Goal: Information Seeking & Learning: Learn about a topic

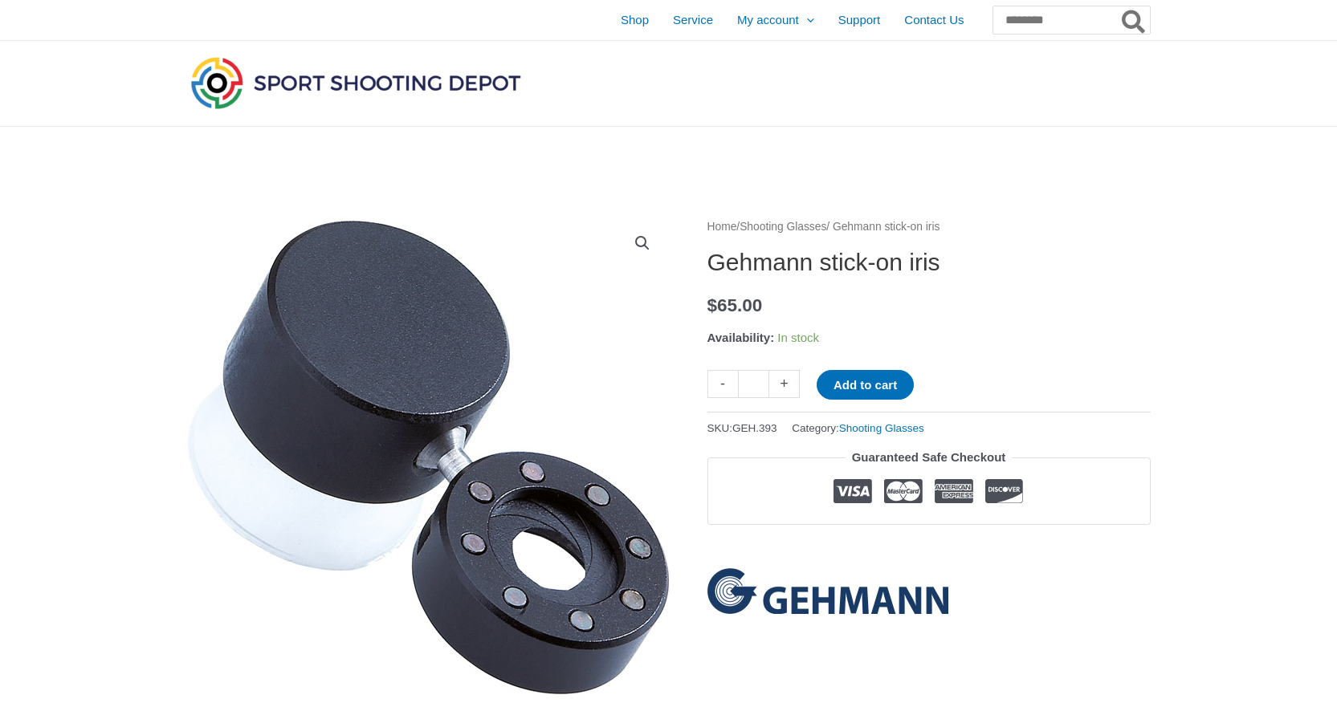
click at [354, 81] on img at bounding box center [355, 82] width 337 height 59
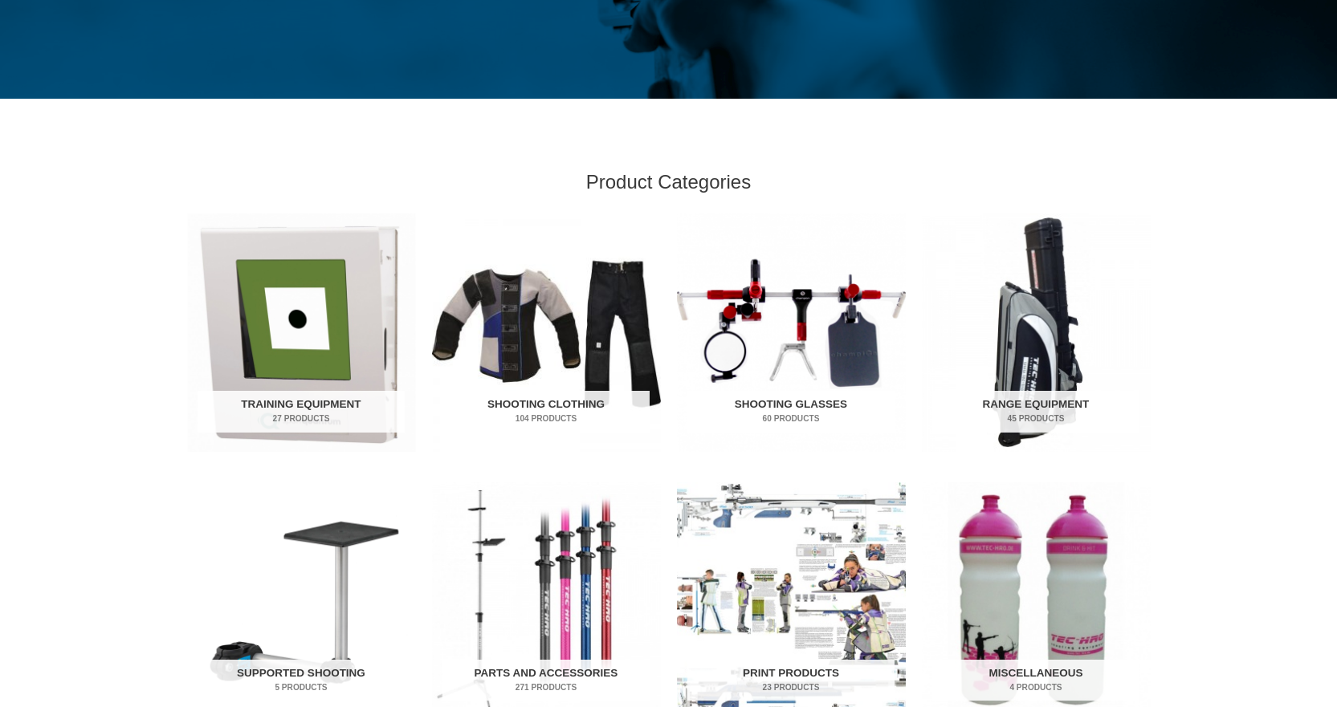
scroll to position [401, 0]
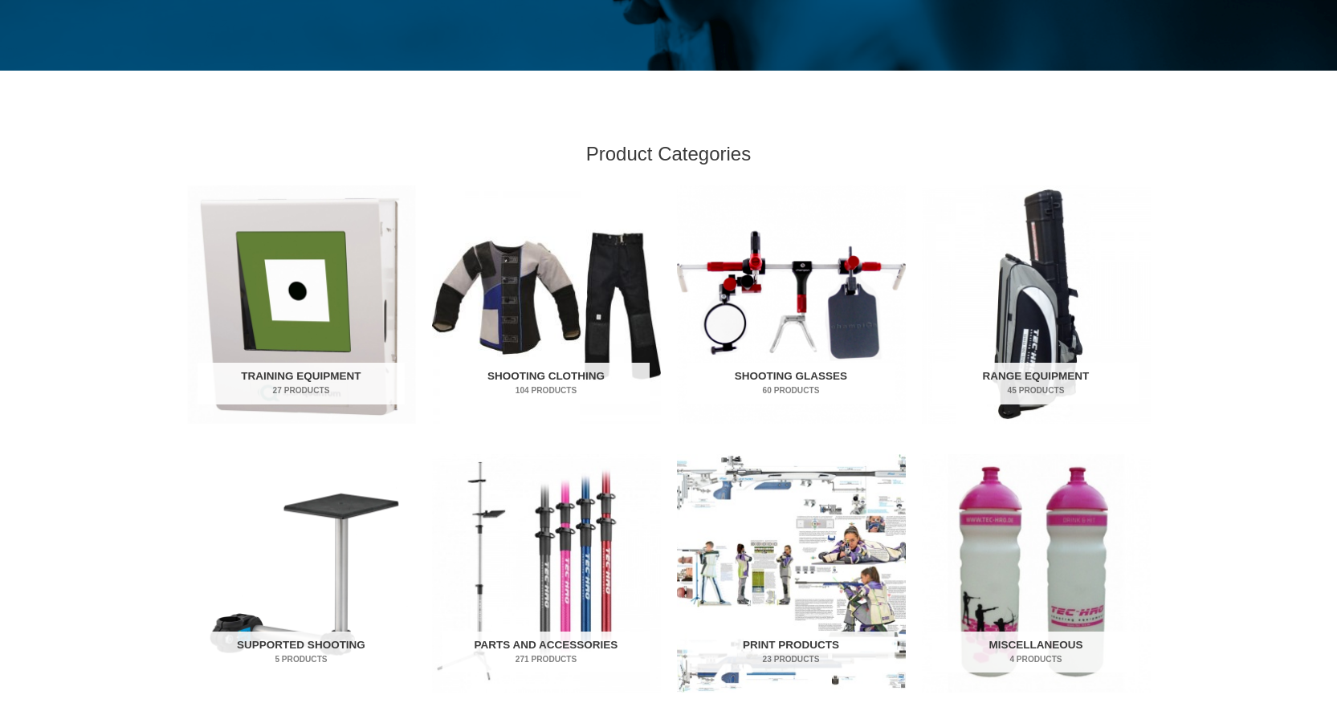
click at [788, 373] on h2 "Shooting Glasses 60 Products" at bounding box center [790, 384] width 207 height 42
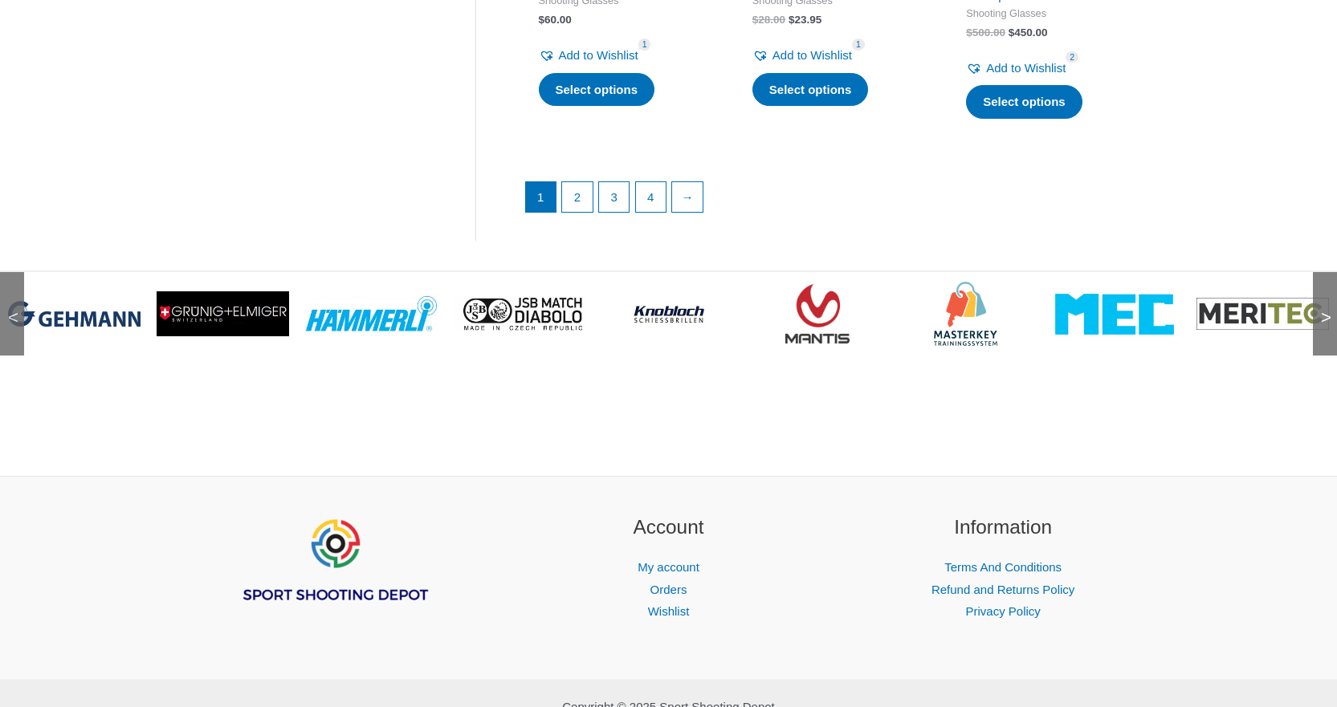
scroll to position [2579, 0]
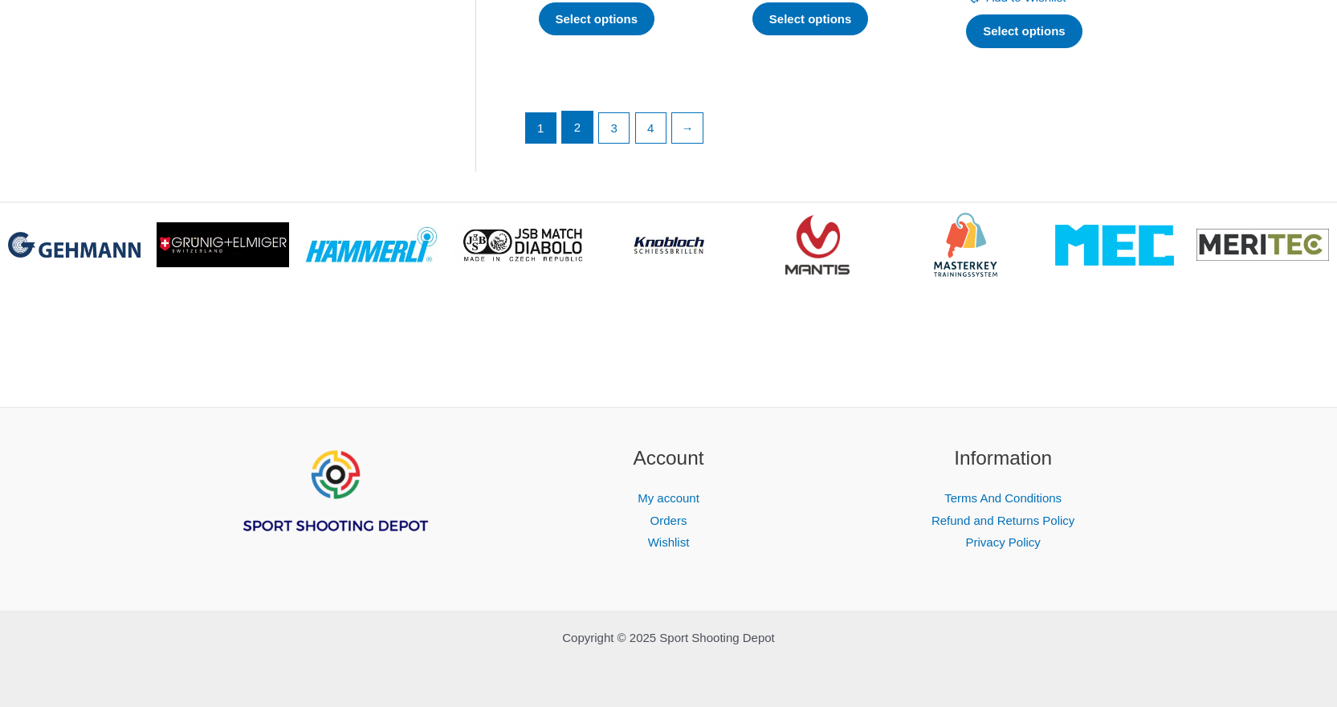
click at [581, 122] on link "2" at bounding box center [577, 128] width 31 height 32
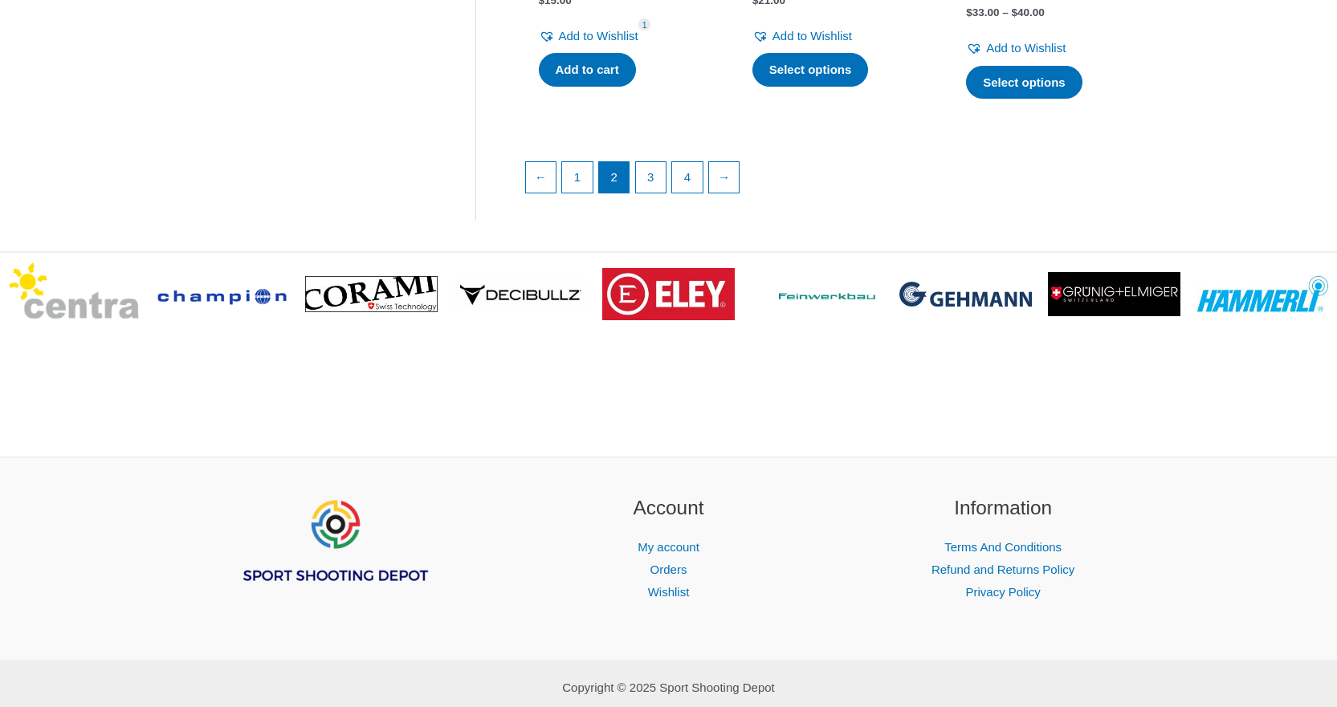
scroll to position [2530, 0]
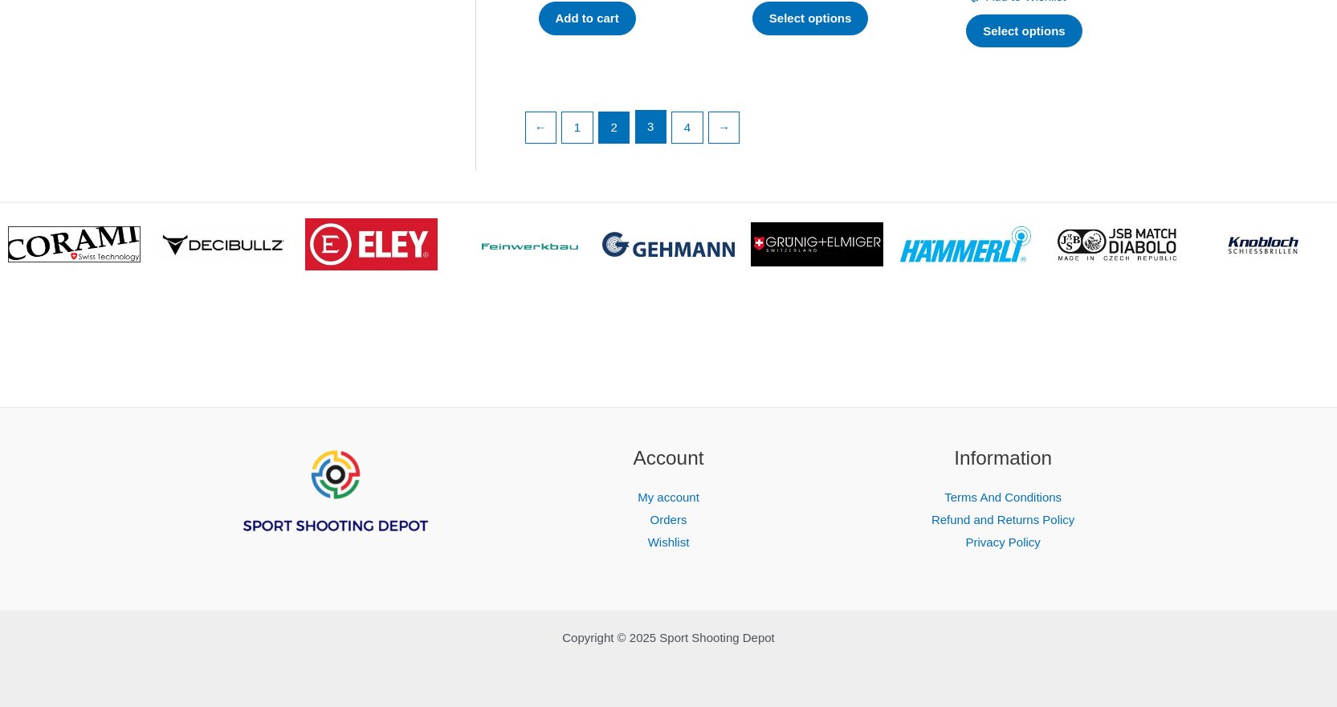
click at [653, 137] on link "3" at bounding box center [651, 127] width 31 height 32
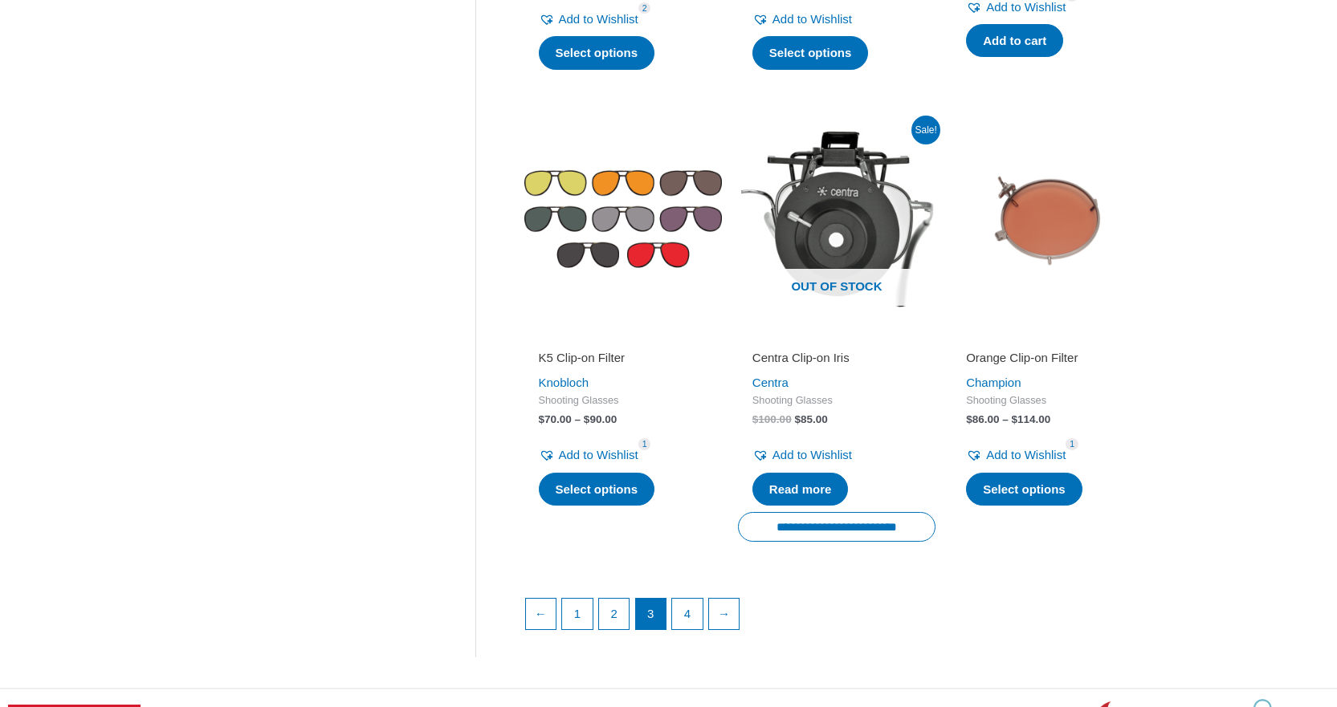
scroll to position [2168, 0]
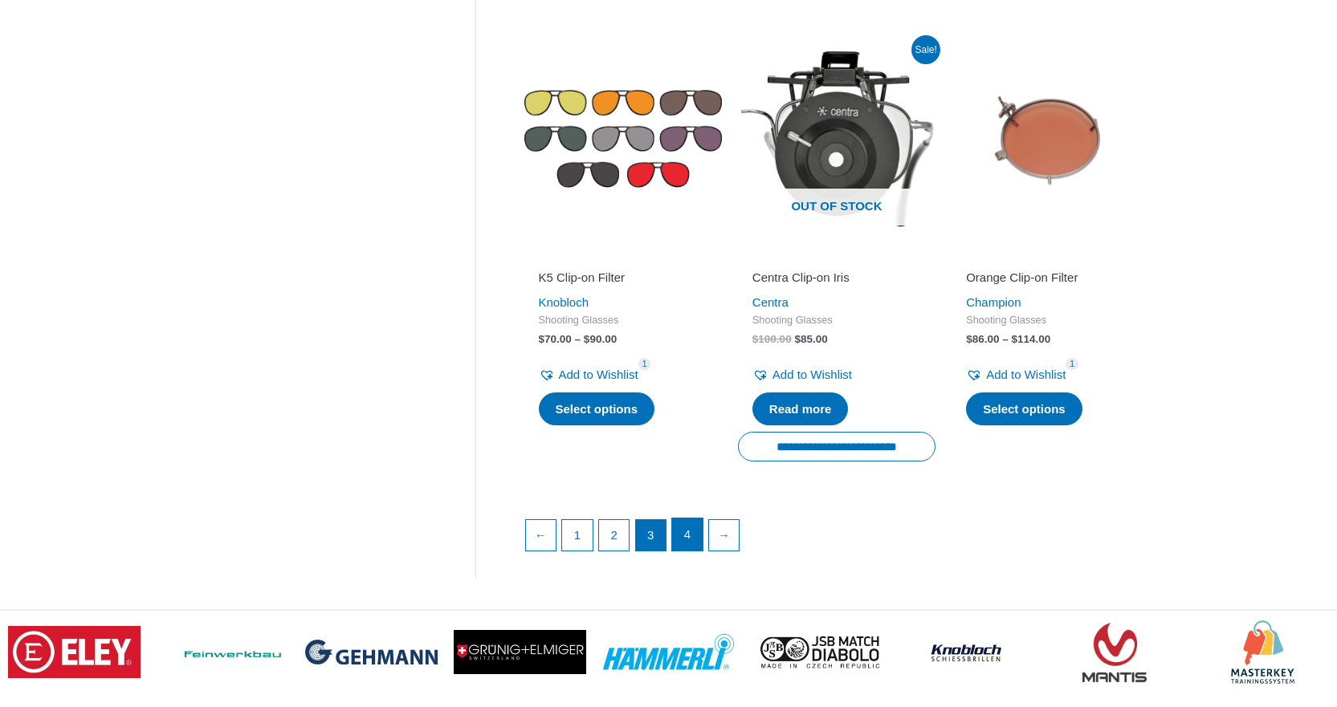
click at [686, 537] on link "4" at bounding box center [687, 535] width 31 height 32
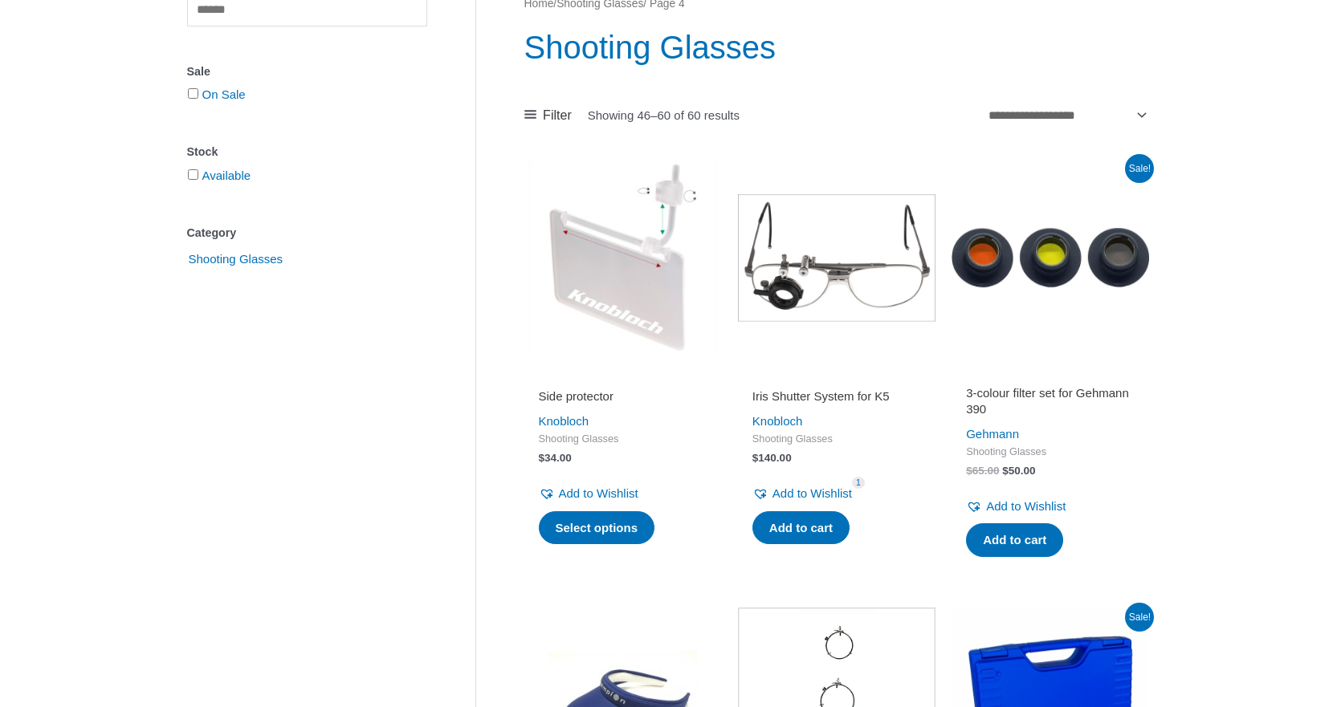
scroll to position [241, 0]
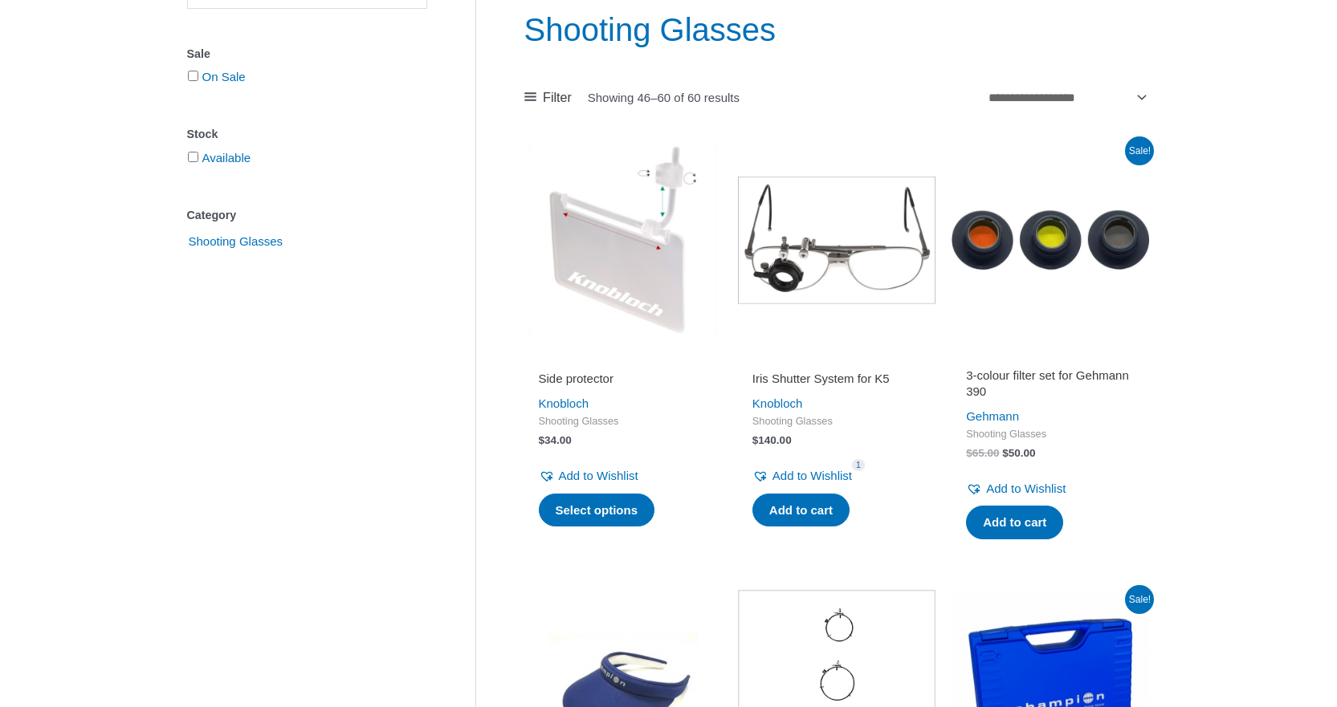
click at [813, 380] on h2 "Iris Shutter System for K5" at bounding box center [836, 379] width 169 height 16
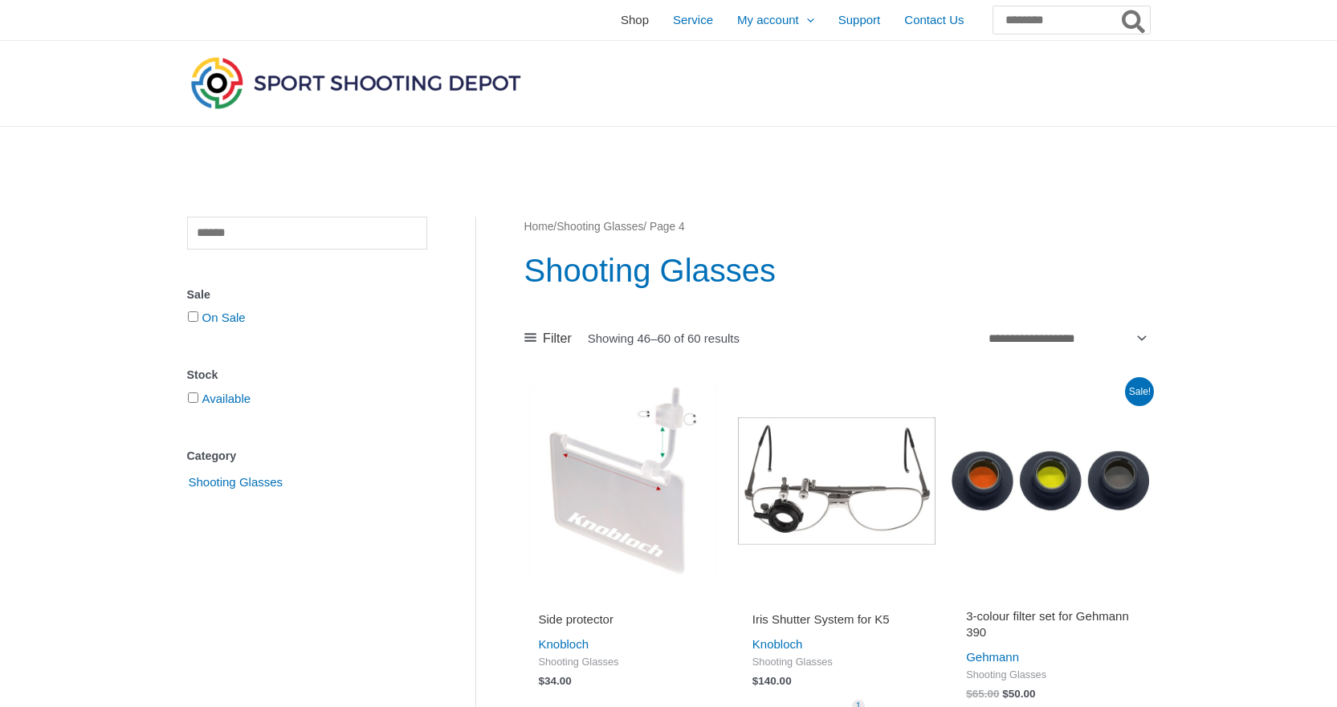
click at [621, 21] on span "Shop" at bounding box center [635, 20] width 28 height 40
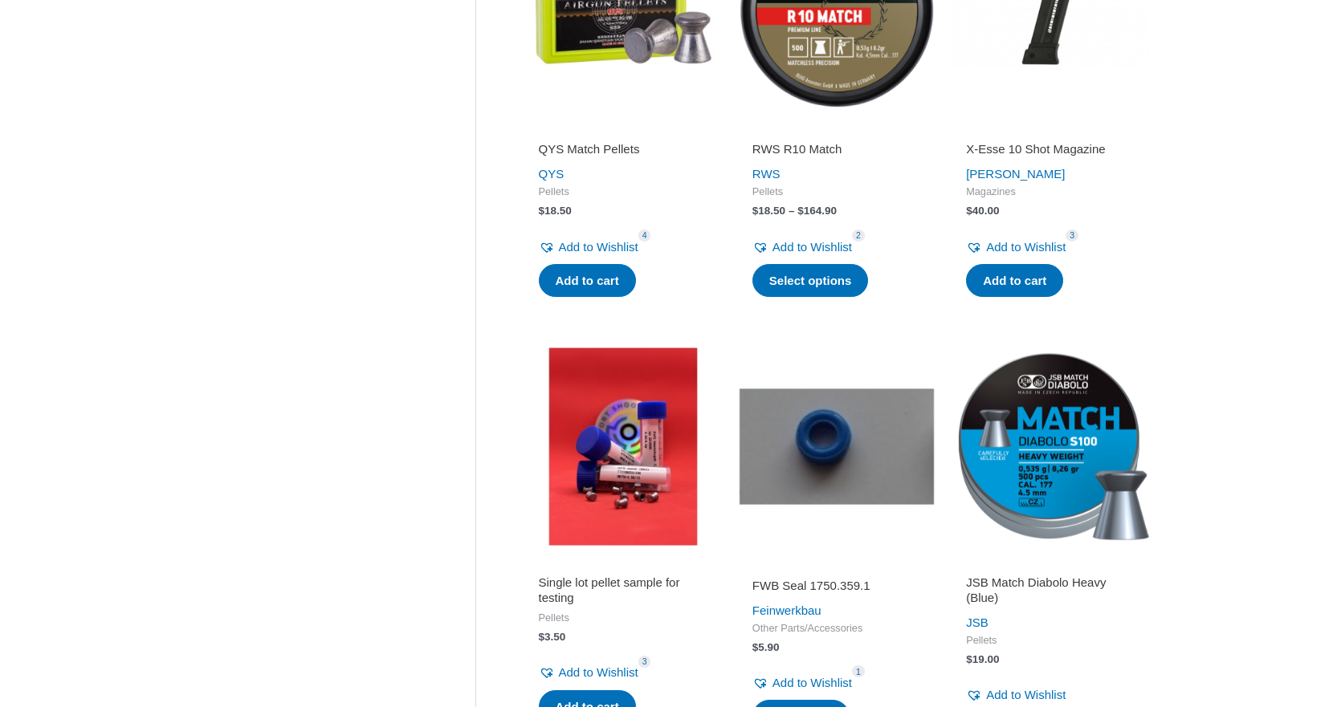
scroll to position [723, 0]
